Goal: Information Seeking & Learning: Learn about a topic

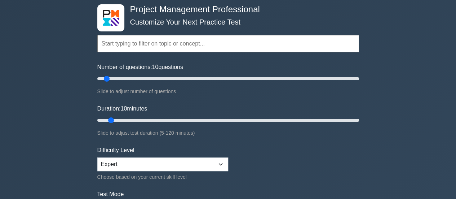
scroll to position [72, 0]
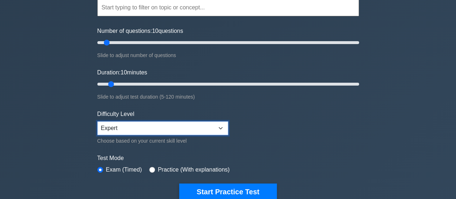
click at [191, 128] on select "Beginner Intermediate Expert" at bounding box center [162, 128] width 131 height 14
click at [192, 124] on select "Beginner Intermediate Expert" at bounding box center [162, 128] width 131 height 14
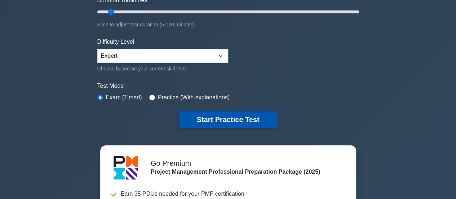
click at [228, 120] on button "Start Practice Test" at bounding box center [227, 119] width 97 height 17
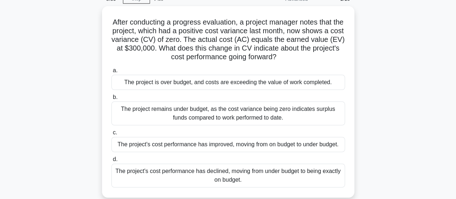
scroll to position [72, 0]
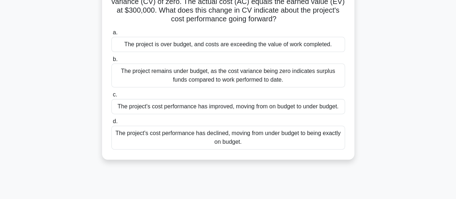
click at [303, 135] on div "The project's cost performance has declined, moving from under budget to being …" at bounding box center [227, 137] width 233 height 24
click at [111, 124] on input "d. The project's cost performance has declined, moving from under budget to bei…" at bounding box center [111, 121] width 0 height 5
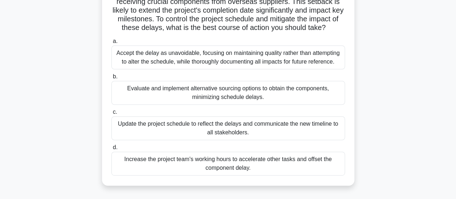
click at [325, 95] on div "Evaluate and implement alternative sourcing options to obtain the components, m…" at bounding box center [227, 93] width 233 height 24
click at [111, 79] on input "b. Evaluate and implement alternative sourcing options to obtain the components…" at bounding box center [111, 76] width 0 height 5
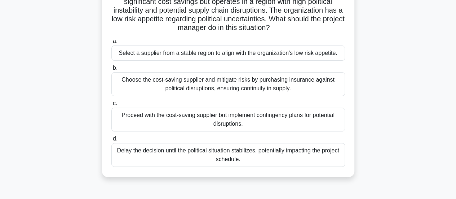
click at [319, 87] on div "Choose the cost-saving supplier and mitigate risks by purchasing insurance agai…" at bounding box center [227, 84] width 233 height 24
click at [111, 70] on input "b. Choose the cost-saving supplier and mitigate risks by purchasing insurance a…" at bounding box center [111, 68] width 0 height 5
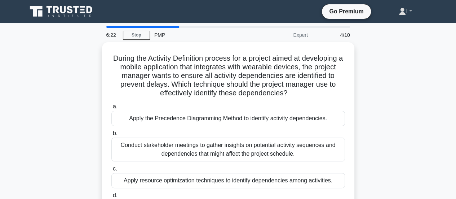
scroll to position [36, 0]
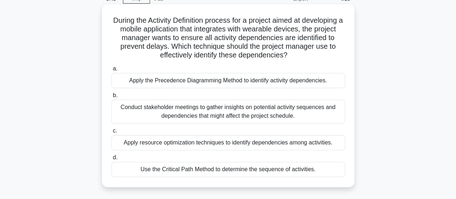
click at [285, 114] on div "Conduct stakeholder meetings to gather insights on potential activity sequences…" at bounding box center [227, 111] width 233 height 24
click at [111, 98] on input "b. Conduct stakeholder meetings to gather insights on potential activity sequen…" at bounding box center [111, 95] width 0 height 5
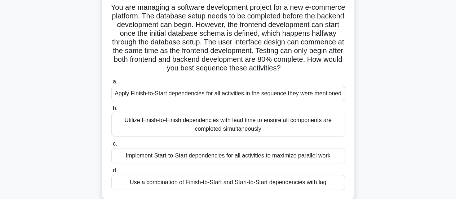
scroll to position [66, 0]
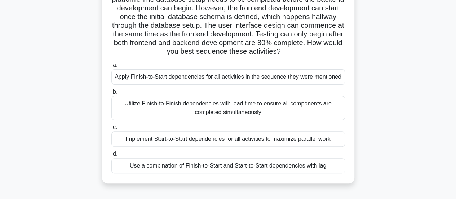
click at [233, 167] on div "Use a combination of Finish-to-Start and Start-to-Start dependencies with lag" at bounding box center [227, 165] width 233 height 15
click at [111, 156] on input "d. Use a combination of Finish-to-Start and Start-to-Start dependencies with lag" at bounding box center [111, 153] width 0 height 5
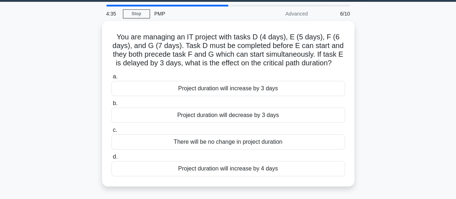
scroll to position [22, 0]
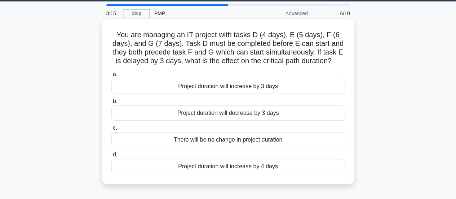
click at [244, 89] on div "Project duration will increase by 3 days" at bounding box center [227, 86] width 233 height 15
click at [111, 77] on input "a. Project duration will increase by 3 days" at bounding box center [111, 74] width 0 height 5
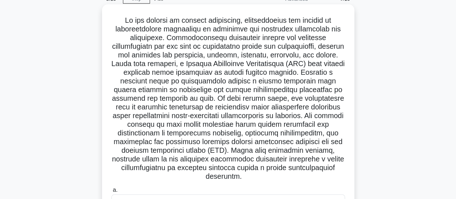
scroll to position [180, 0]
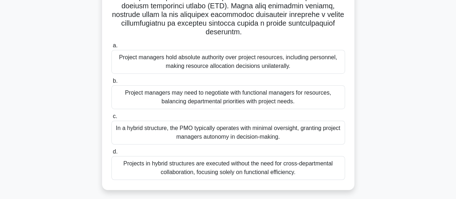
click at [291, 133] on div "In a hybrid structure, the PMO typically operates with minimal oversight, grant…" at bounding box center [227, 132] width 233 height 24
click at [111, 119] on input "c. In a hybrid structure, the PMO typically operates with minimal oversight, gr…" at bounding box center [111, 116] width 0 height 5
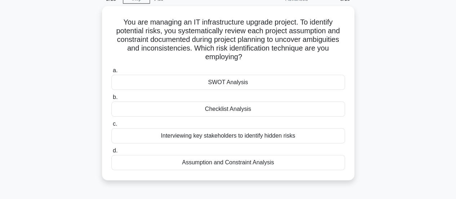
scroll to position [0, 0]
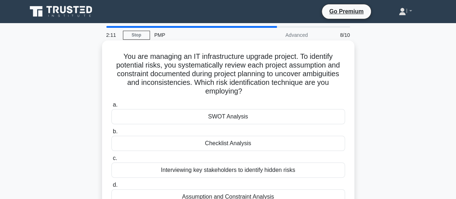
click at [219, 173] on div "Interviewing key stakeholders to identify hidden risks" at bounding box center [227, 169] width 233 height 15
click at [111, 160] on input "c. Interviewing key stakeholders to identify hidden risks" at bounding box center [111, 158] width 0 height 5
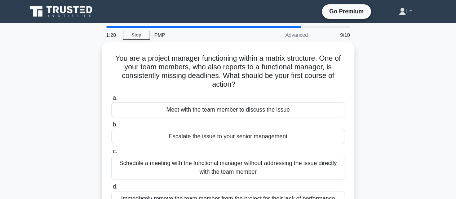
scroll to position [36, 0]
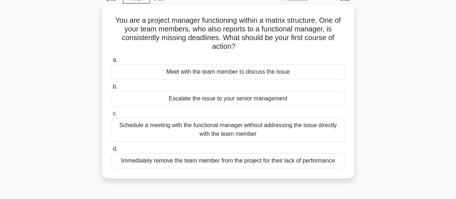
click at [287, 133] on div "Schedule a meeting with the functional manager without addressing the issue dir…" at bounding box center [227, 129] width 233 height 24
click at [111, 116] on input "c. Schedule a meeting with the functional manager without addressing the issue …" at bounding box center [111, 113] width 0 height 5
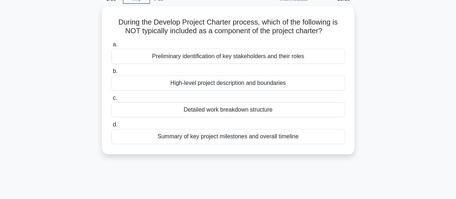
scroll to position [0, 0]
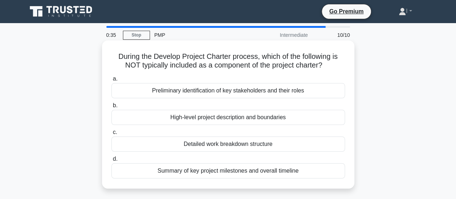
click at [309, 147] on div "Detailed work breakdown structure" at bounding box center [227, 143] width 233 height 15
click at [111, 134] on input "c. Detailed work breakdown structure" at bounding box center [111, 132] width 0 height 5
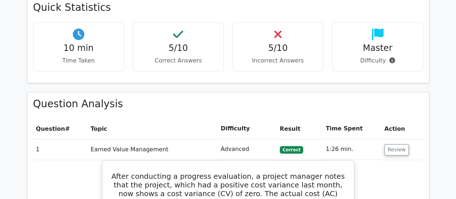
scroll to position [540, 0]
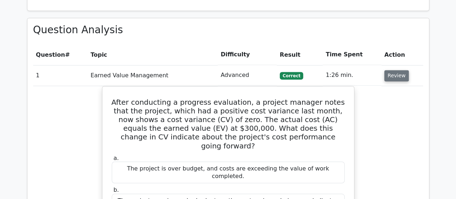
click at [393, 70] on button "Review" at bounding box center [396, 75] width 25 height 11
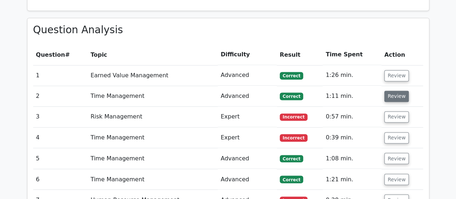
click at [397, 90] on button "Review" at bounding box center [396, 95] width 25 height 11
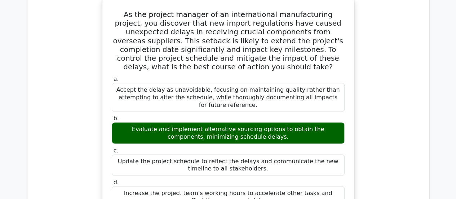
scroll to position [504, 0]
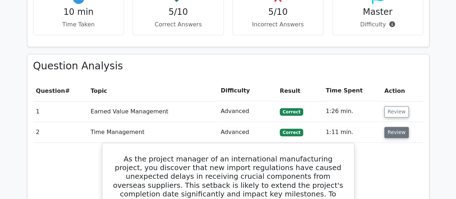
click at [394, 126] on button "Review" at bounding box center [396, 131] width 25 height 11
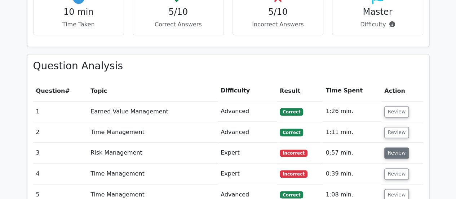
click at [397, 147] on button "Review" at bounding box center [396, 152] width 25 height 11
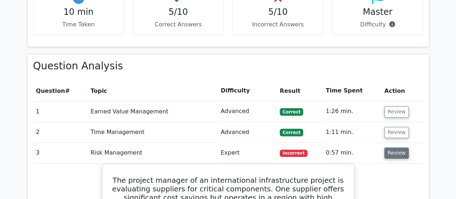
click at [398, 147] on button "Review" at bounding box center [396, 152] width 25 height 11
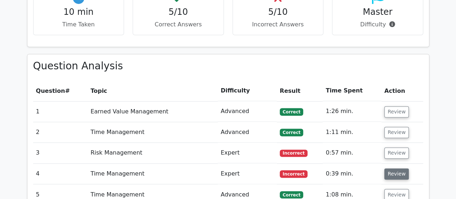
click at [397, 168] on button "Review" at bounding box center [396, 173] width 25 height 11
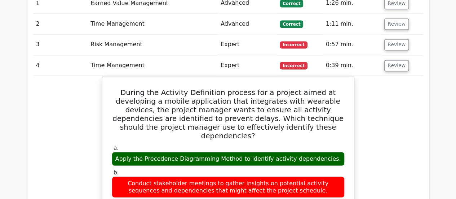
scroll to position [540, 0]
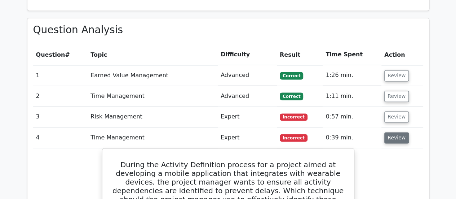
click at [395, 132] on button "Review" at bounding box center [396, 137] width 25 height 11
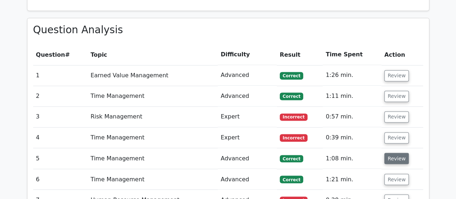
click at [391, 152] on button "Review" at bounding box center [396, 157] width 25 height 11
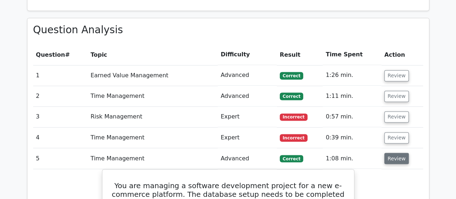
click at [390, 152] on button "Review" at bounding box center [396, 157] width 25 height 11
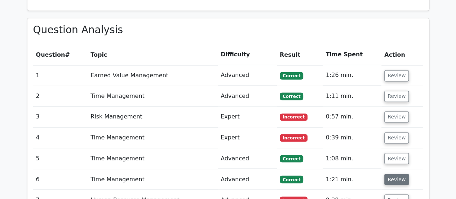
click at [391, 173] on button "Review" at bounding box center [396, 178] width 25 height 11
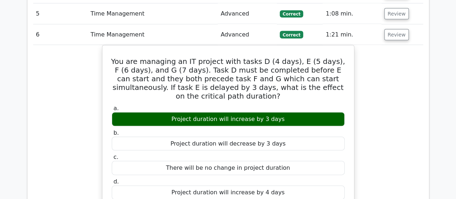
scroll to position [613, 0]
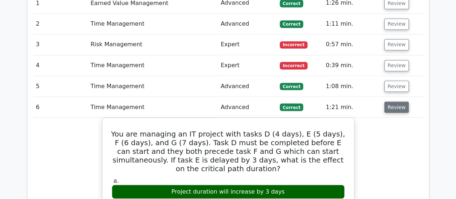
click at [392, 101] on button "Review" at bounding box center [396, 106] width 25 height 11
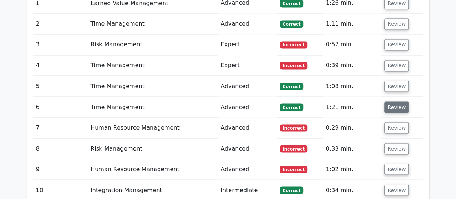
click at [390, 101] on button "Review" at bounding box center [396, 106] width 25 height 11
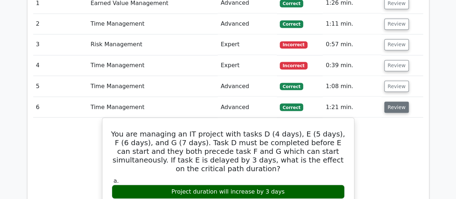
click at [401, 101] on button "Review" at bounding box center [396, 106] width 25 height 11
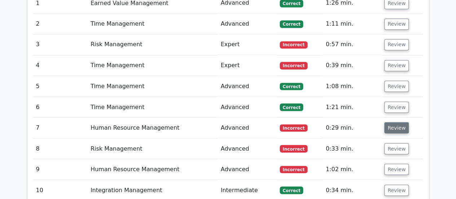
click at [394, 122] on button "Review" at bounding box center [396, 127] width 25 height 11
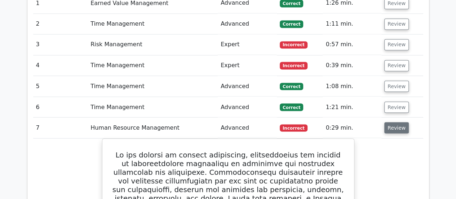
click at [390, 122] on button "Review" at bounding box center [396, 127] width 25 height 11
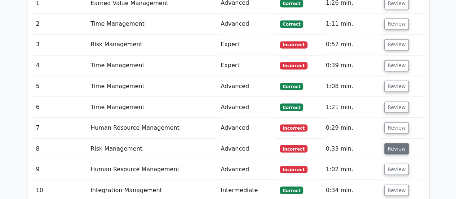
click at [392, 143] on button "Review" at bounding box center [396, 148] width 25 height 11
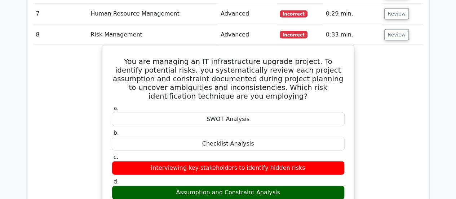
scroll to position [618, 0]
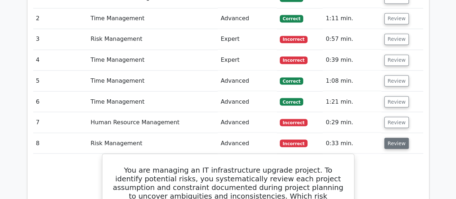
click at [391, 137] on button "Review" at bounding box center [396, 142] width 25 height 11
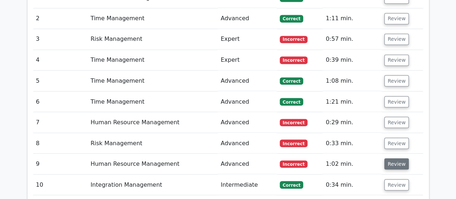
click at [392, 158] on button "Review" at bounding box center [396, 163] width 25 height 11
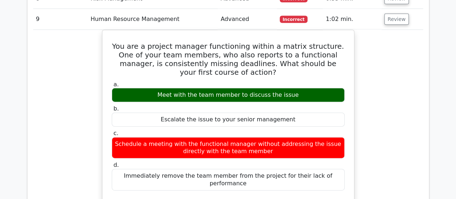
scroll to position [726, 0]
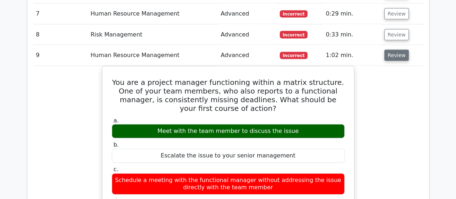
click at [393, 50] on button "Review" at bounding box center [396, 55] width 25 height 11
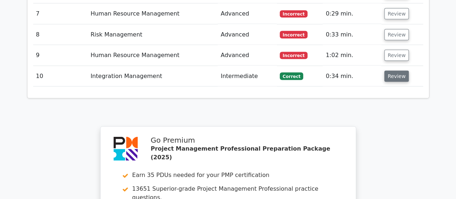
click at [396, 71] on button "Review" at bounding box center [396, 76] width 25 height 11
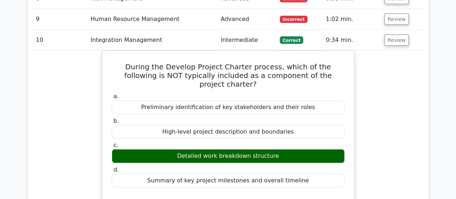
scroll to position [654, 0]
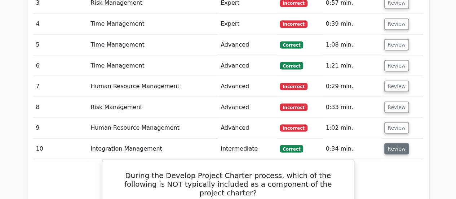
click at [393, 143] on button "Review" at bounding box center [396, 148] width 25 height 11
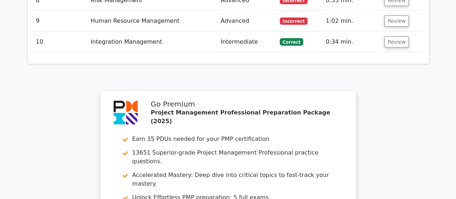
scroll to position [934, 0]
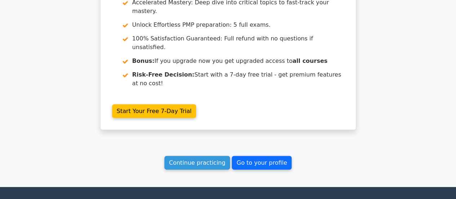
click at [251, 156] on link "Go to your profile" at bounding box center [262, 163] width 60 height 14
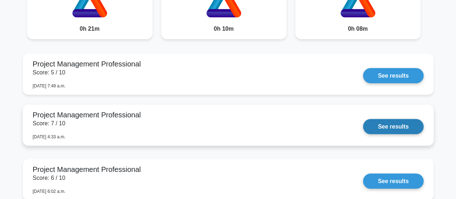
scroll to position [685, 0]
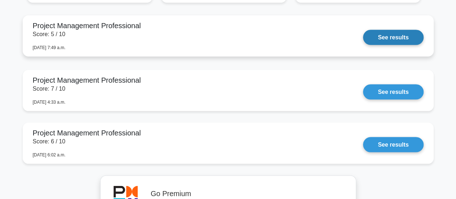
click at [392, 34] on link "See results" at bounding box center [393, 37] width 60 height 15
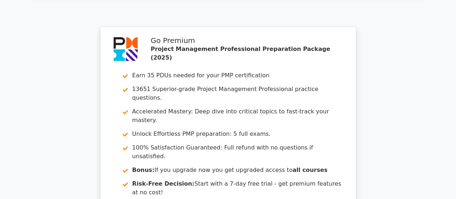
scroll to position [1235, 0]
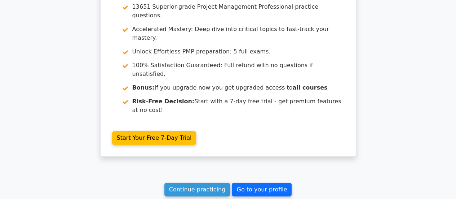
click at [243, 182] on link "Go to your profile" at bounding box center [262, 189] width 60 height 14
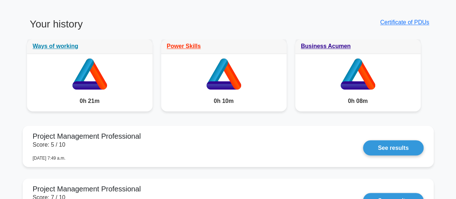
scroll to position [757, 0]
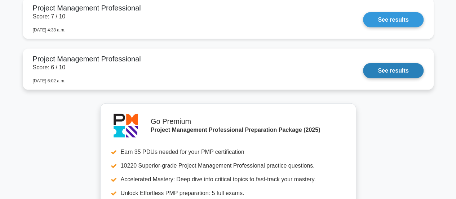
click at [398, 72] on link "See results" at bounding box center [393, 70] width 60 height 15
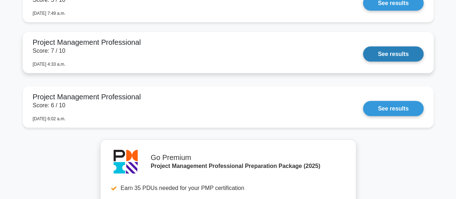
click at [384, 49] on link "See results" at bounding box center [393, 53] width 60 height 15
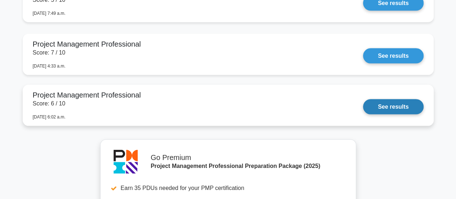
scroll to position [649, 0]
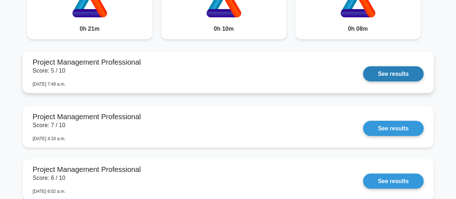
click at [387, 69] on link "See results" at bounding box center [393, 73] width 60 height 15
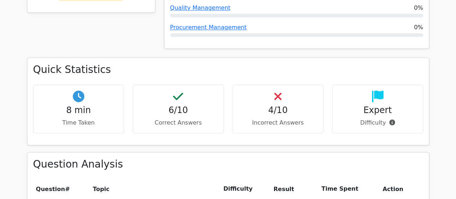
scroll to position [570, 0]
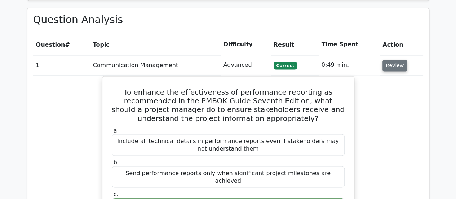
click at [395, 60] on button "Review" at bounding box center [394, 65] width 25 height 11
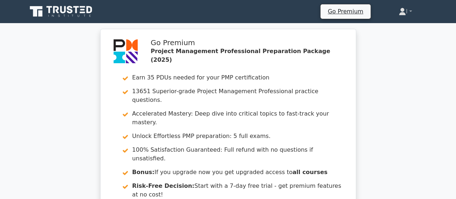
scroll to position [216, 0]
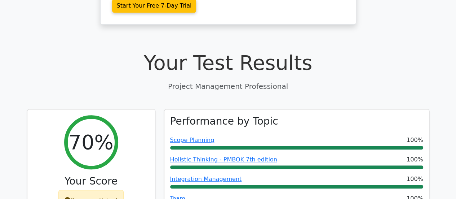
scroll to position [72, 0]
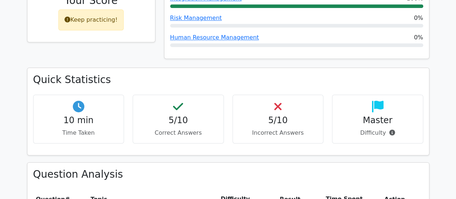
scroll to position [504, 0]
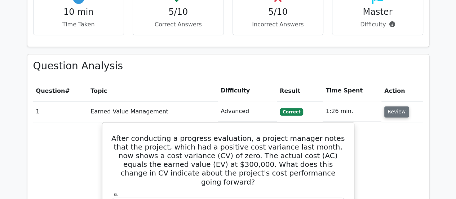
click at [395, 106] on button "Review" at bounding box center [396, 111] width 25 height 11
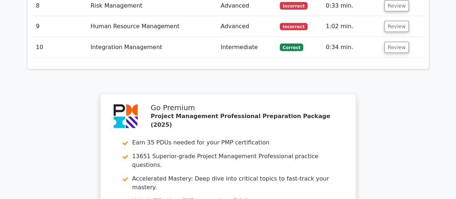
scroll to position [934, 0]
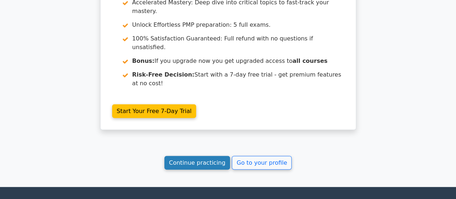
click at [213, 156] on link "Continue practicing" at bounding box center [197, 163] width 66 height 14
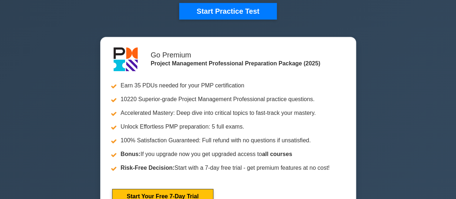
scroll to position [72, 0]
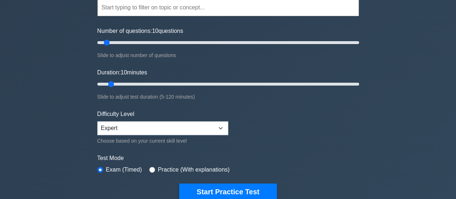
click at [232, 123] on form "Topics Scope Management Time Management Cost Management Quality Management Risk…" at bounding box center [228, 88] width 262 height 223
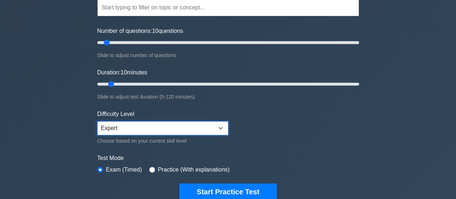
click at [219, 124] on select "Beginner Intermediate Expert" at bounding box center [162, 128] width 131 height 14
click at [97, 121] on select "Beginner Intermediate Expert" at bounding box center [162, 128] width 131 height 14
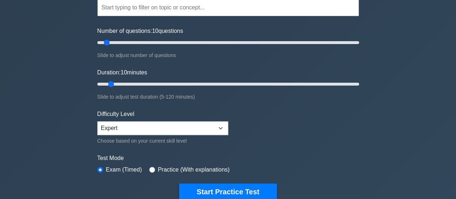
click at [36, 146] on div "Project Management Professional Customize Your Next Practice Test Topics Scope …" at bounding box center [228, 177] width 456 height 453
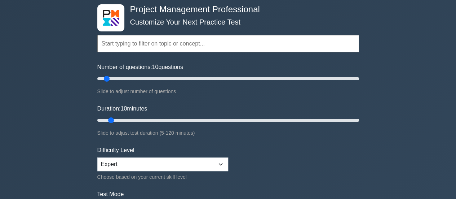
scroll to position [0, 0]
